Goal: Find specific fact: Find specific fact

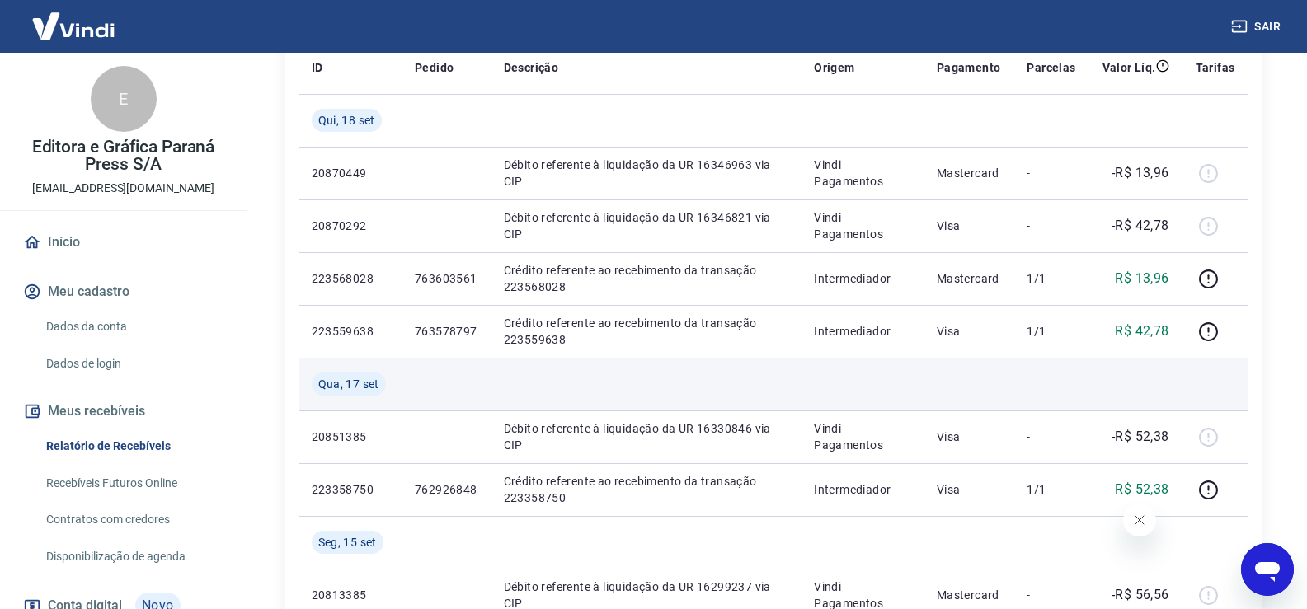
scroll to position [247, 0]
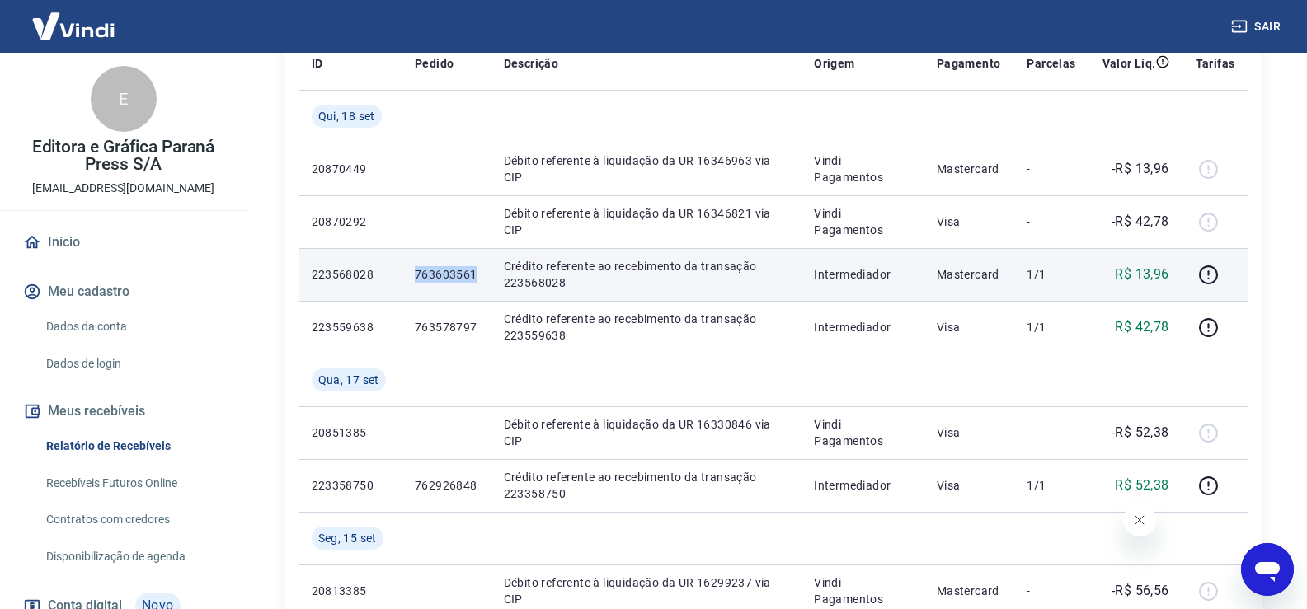
drag, startPoint x: 416, startPoint y: 275, endPoint x: 476, endPoint y: 276, distance: 60.2
click at [476, 276] on p "763603561" at bounding box center [446, 274] width 63 height 16
copy p "763603561"
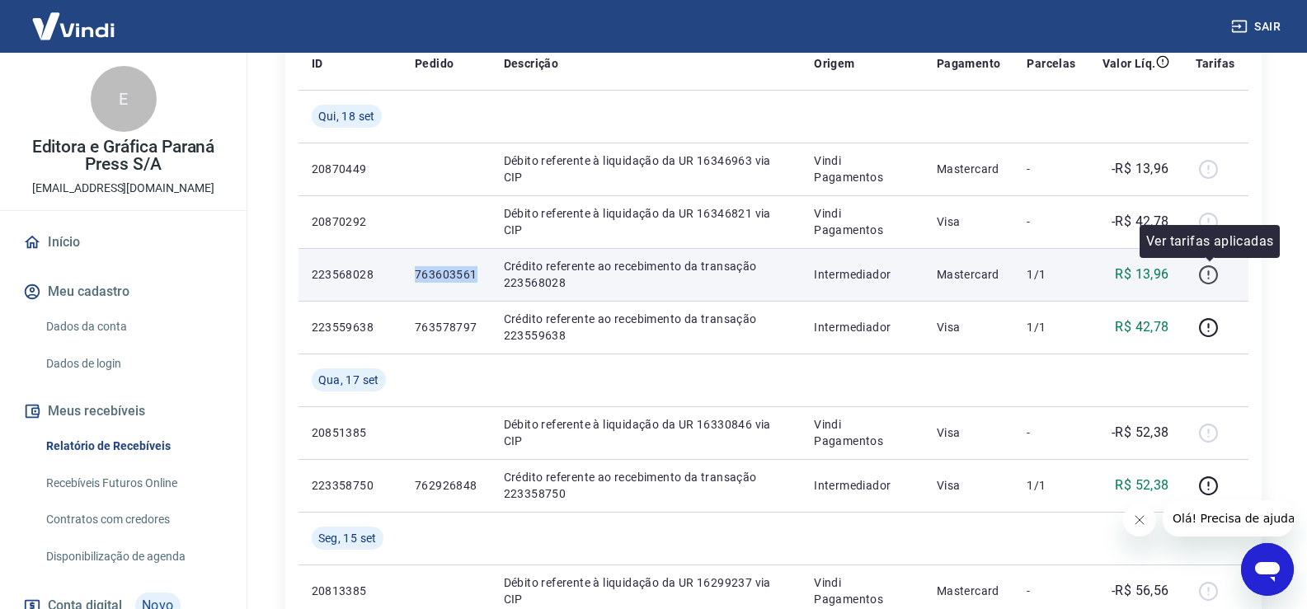
click at [1211, 272] on icon "button" at bounding box center [1208, 275] width 21 height 21
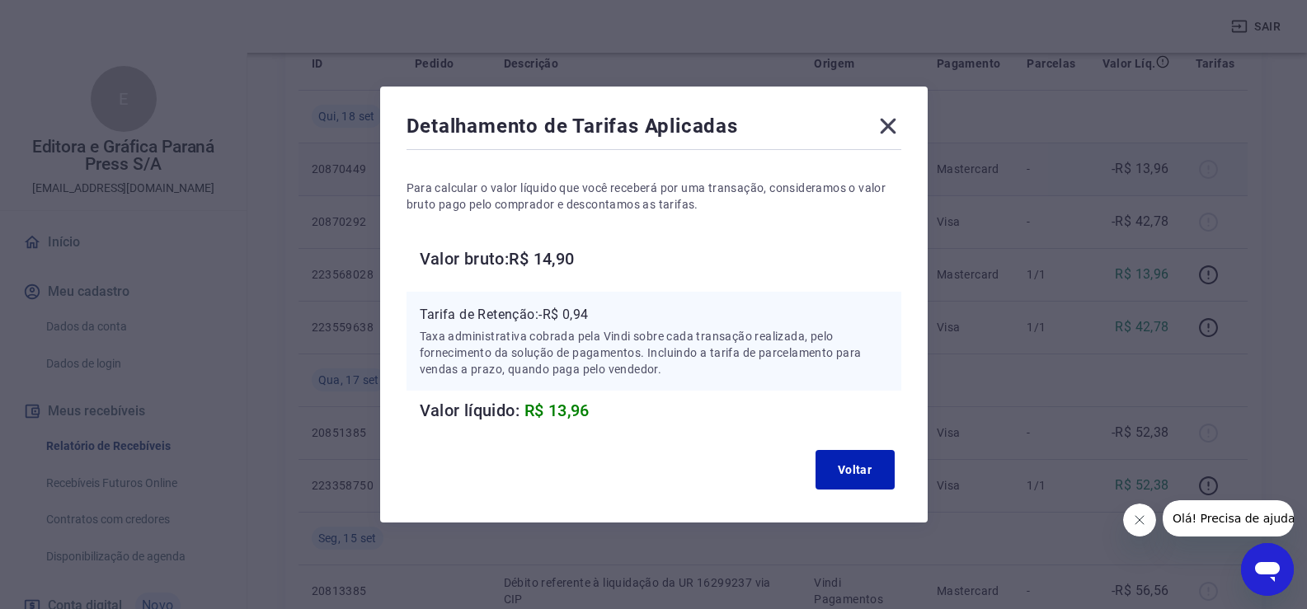
drag, startPoint x: 891, startPoint y: 128, endPoint x: 913, endPoint y: 159, distance: 38.4
click at [891, 129] on icon at bounding box center [888, 127] width 16 height 16
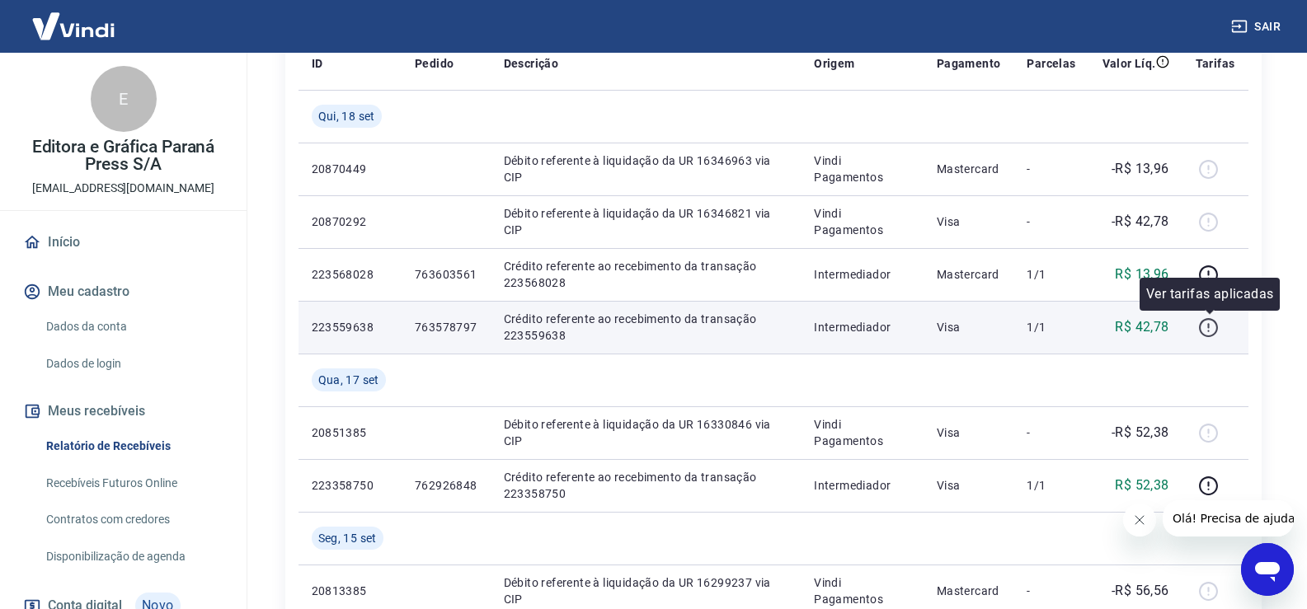
click at [1212, 326] on icon "button" at bounding box center [1208, 327] width 21 height 21
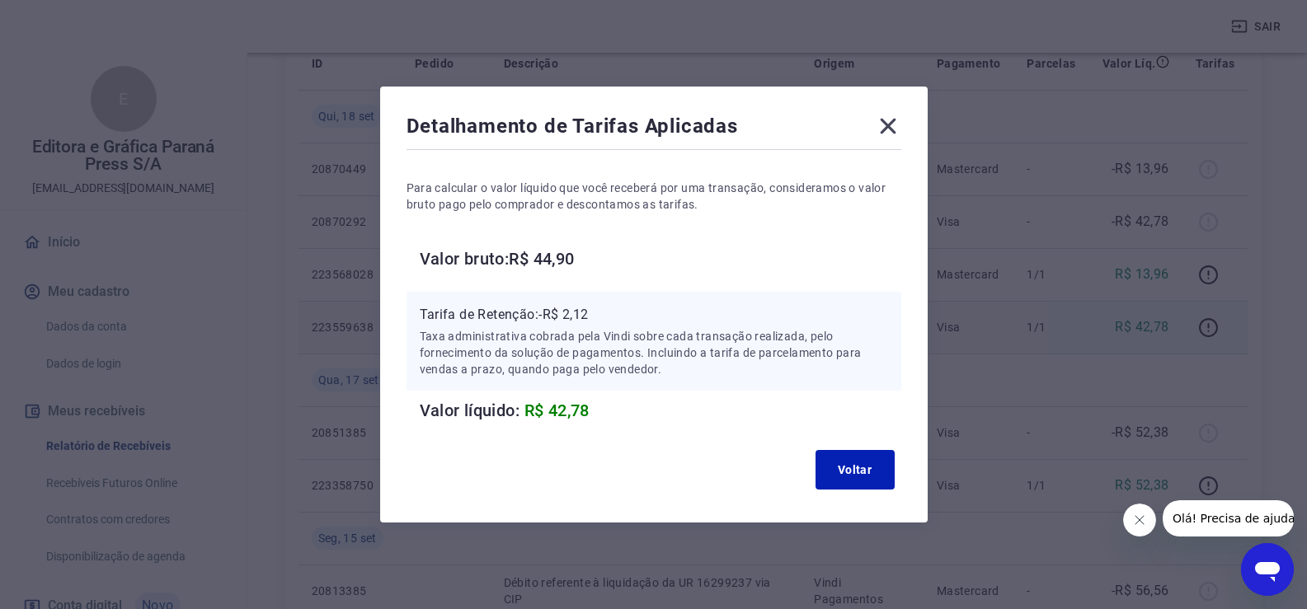
click at [896, 116] on icon at bounding box center [888, 126] width 26 height 26
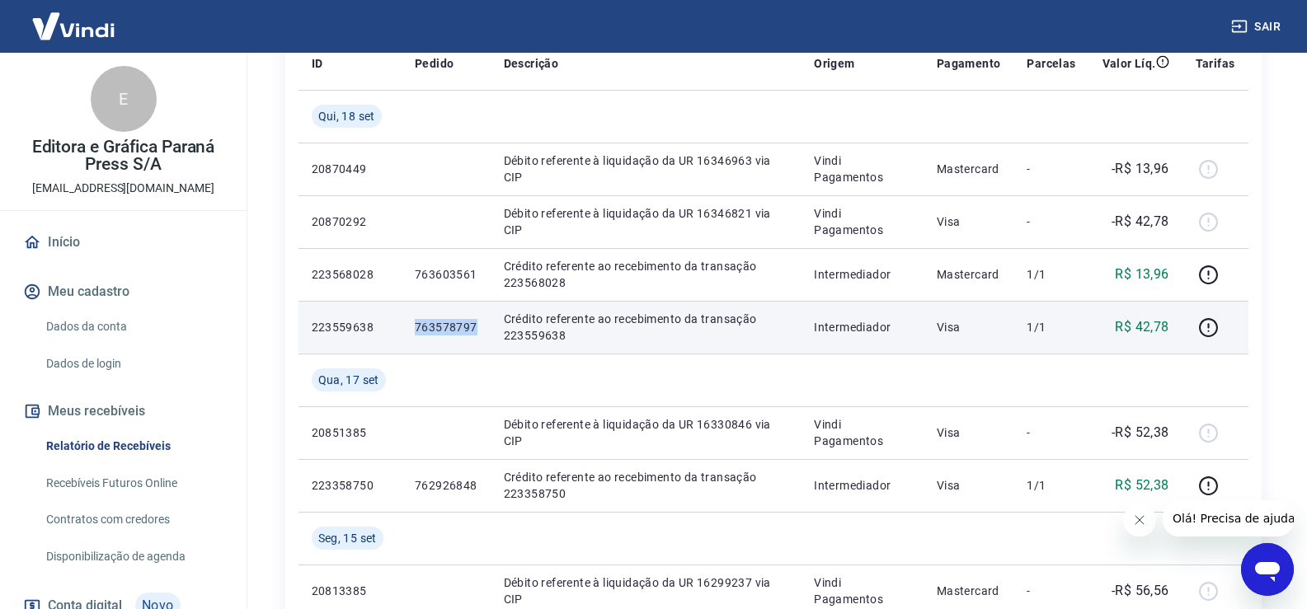
drag, startPoint x: 417, startPoint y: 326, endPoint x: 476, endPoint y: 331, distance: 58.8
click at [476, 331] on p "763578797" at bounding box center [446, 327] width 63 height 16
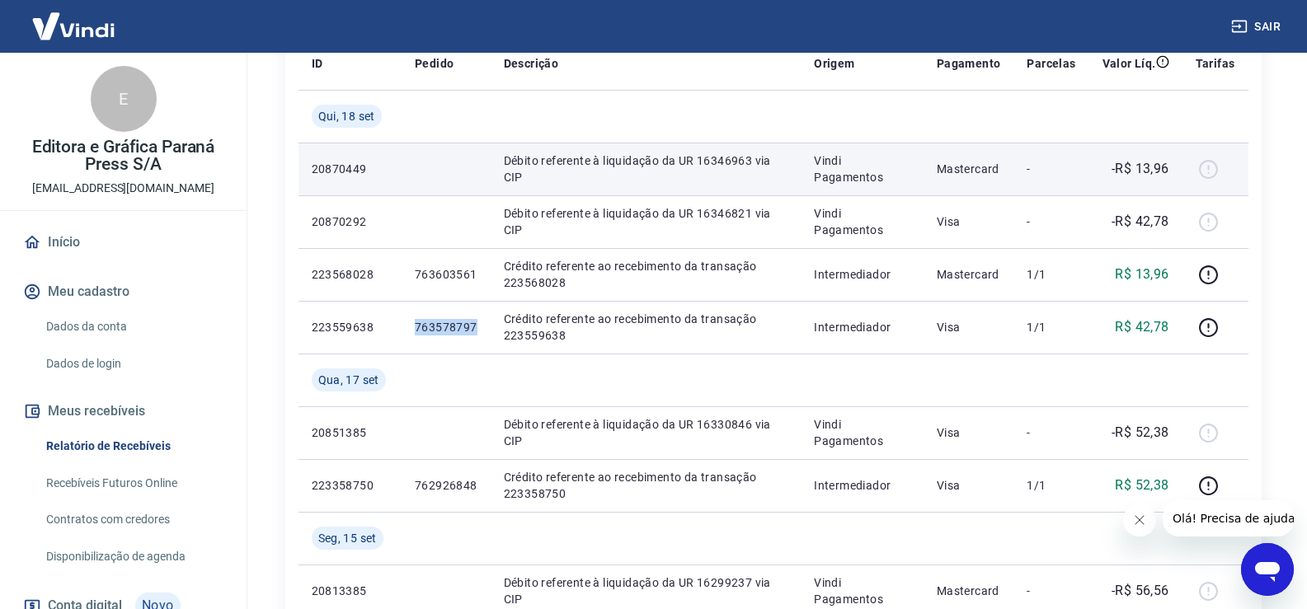
copy p "763578797"
